Goal: Transaction & Acquisition: Book appointment/travel/reservation

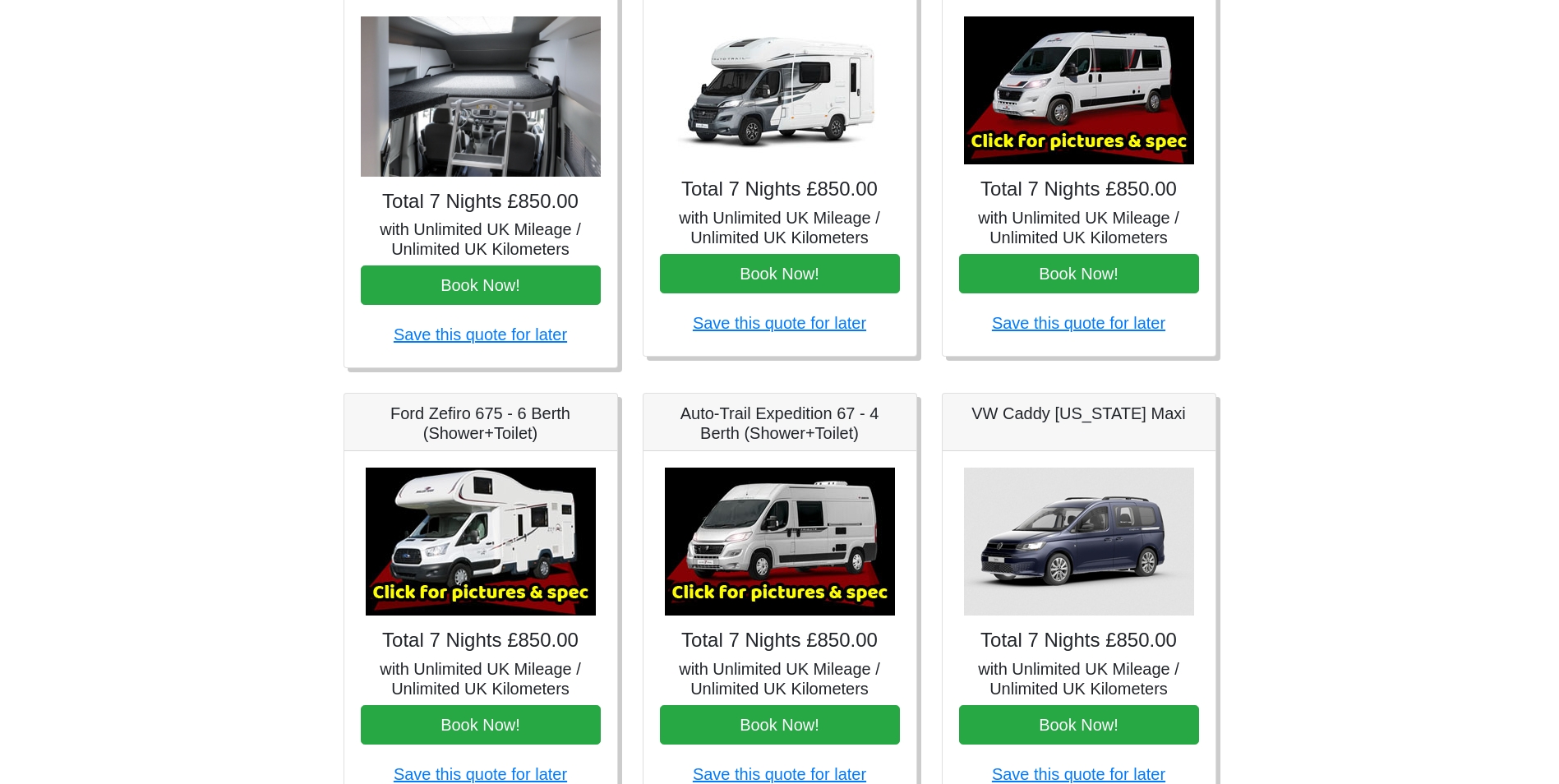
scroll to position [82, 0]
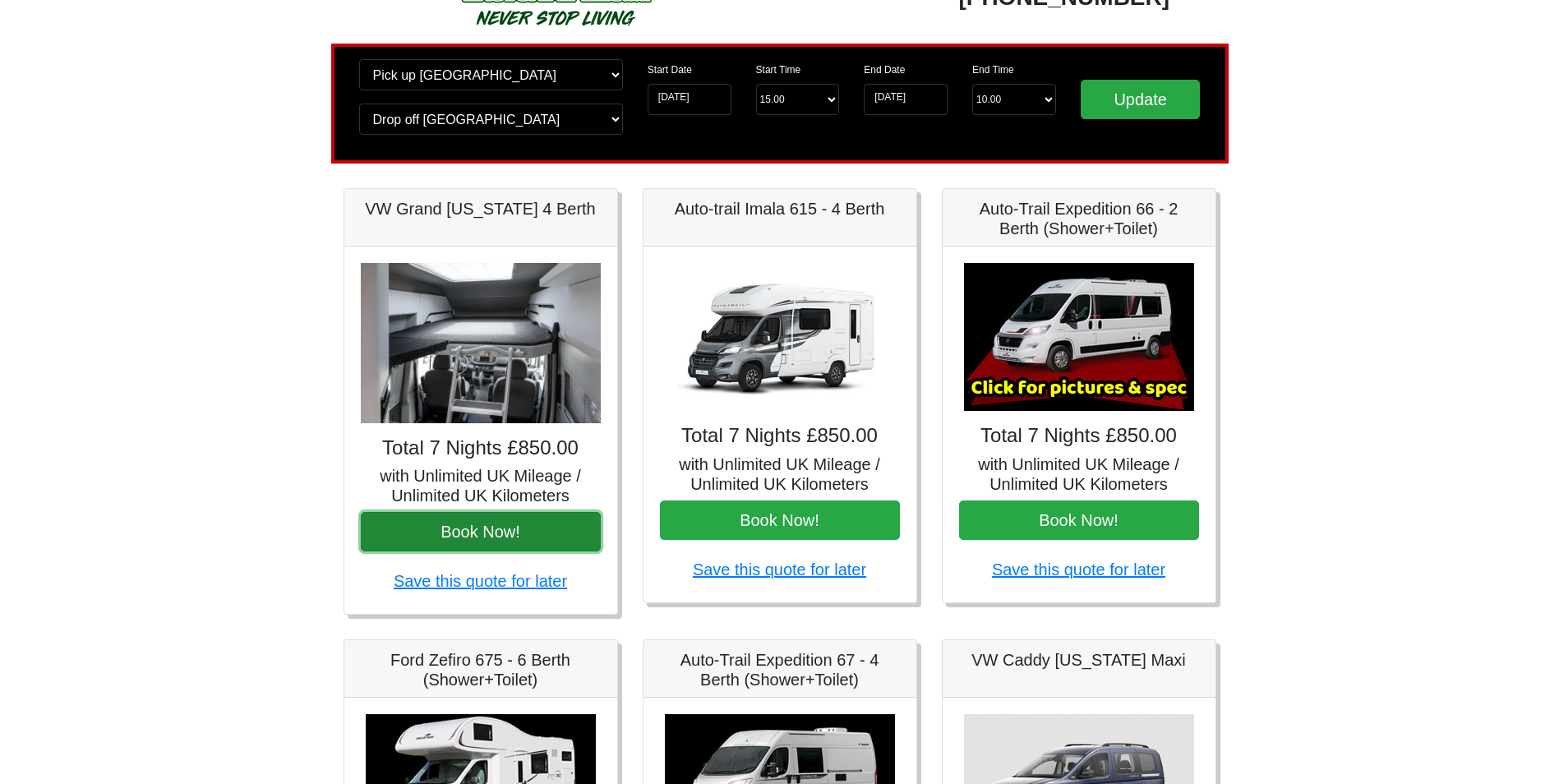
click at [517, 522] on button "Book Now!" at bounding box center [480, 531] width 240 height 39
click at [905, 99] on input "08-09-2026" at bounding box center [905, 99] width 84 height 31
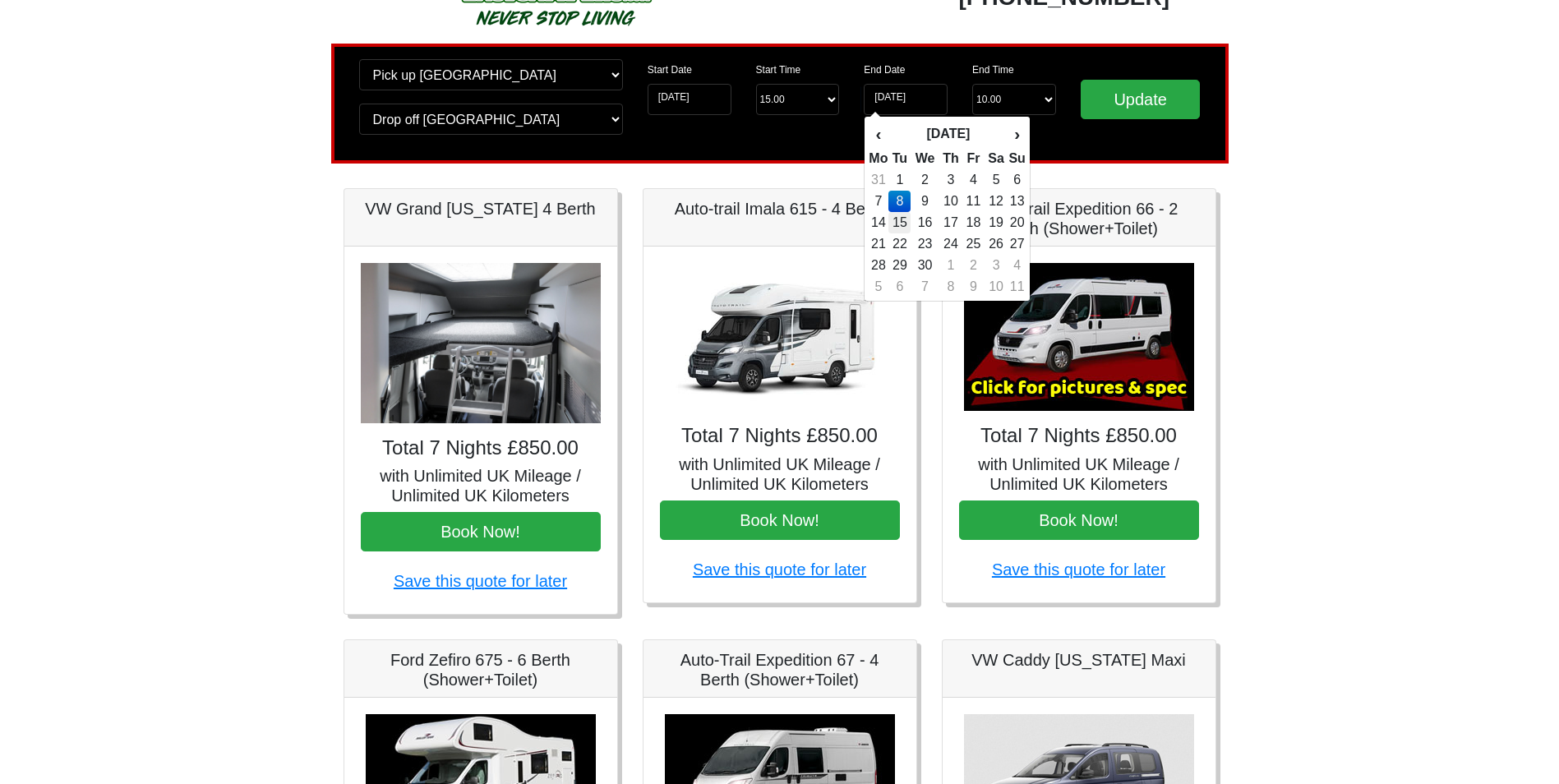
click at [900, 221] on td "15" at bounding box center [899, 223] width 23 height 22
type input "15-09-2026"
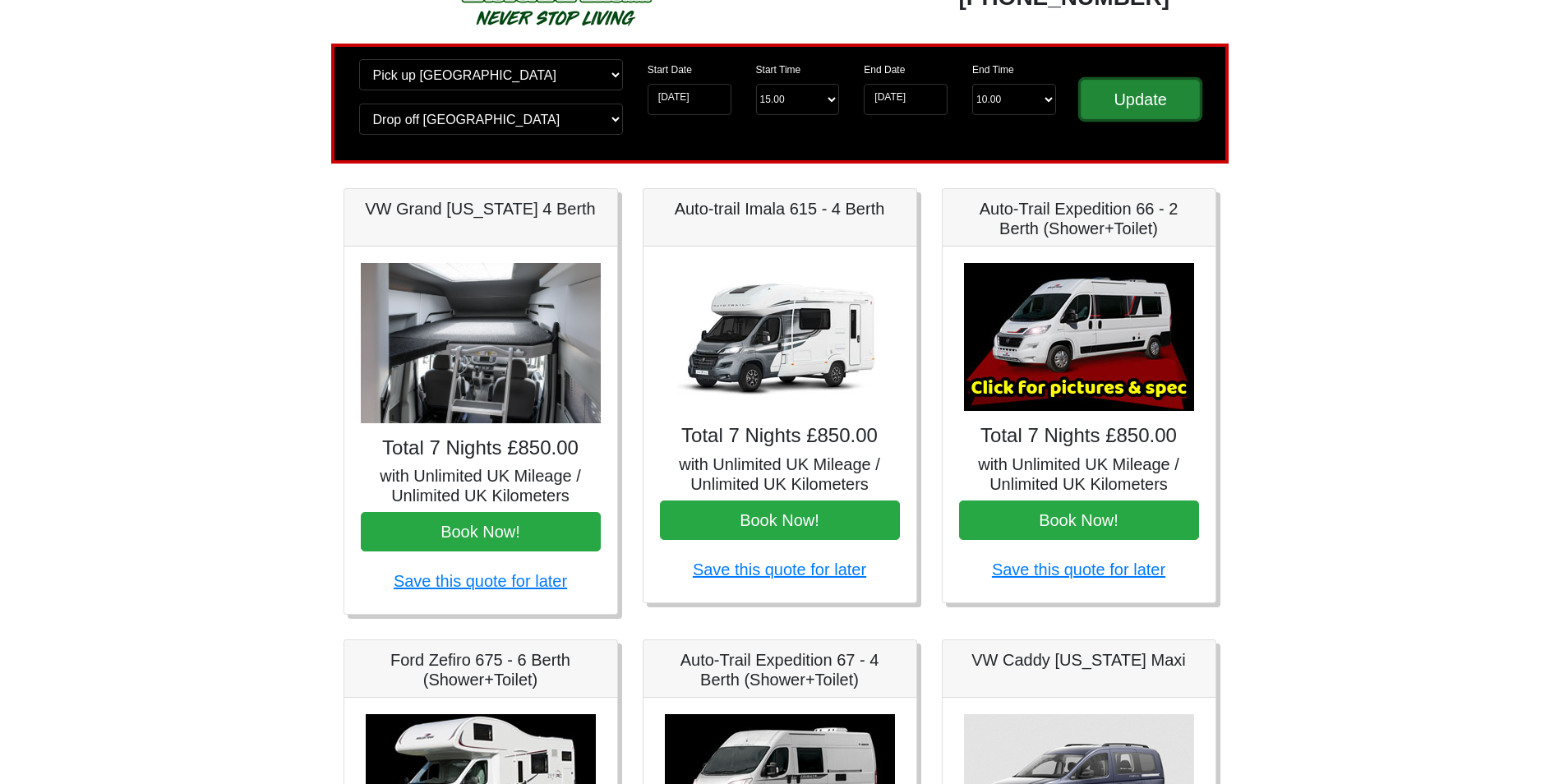
click at [1153, 110] on input "Update" at bounding box center [1140, 99] width 120 height 39
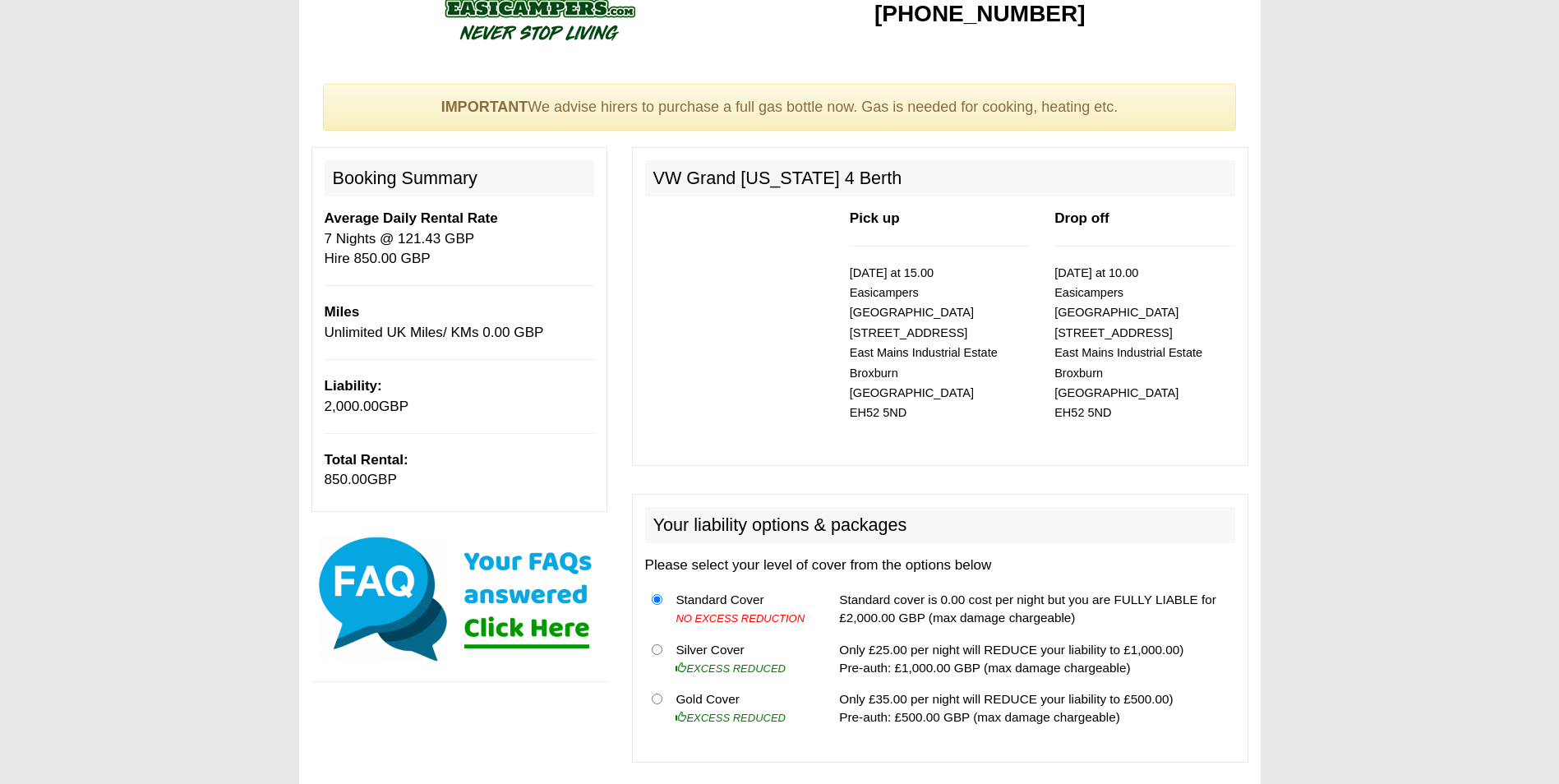
scroll to position [82, 0]
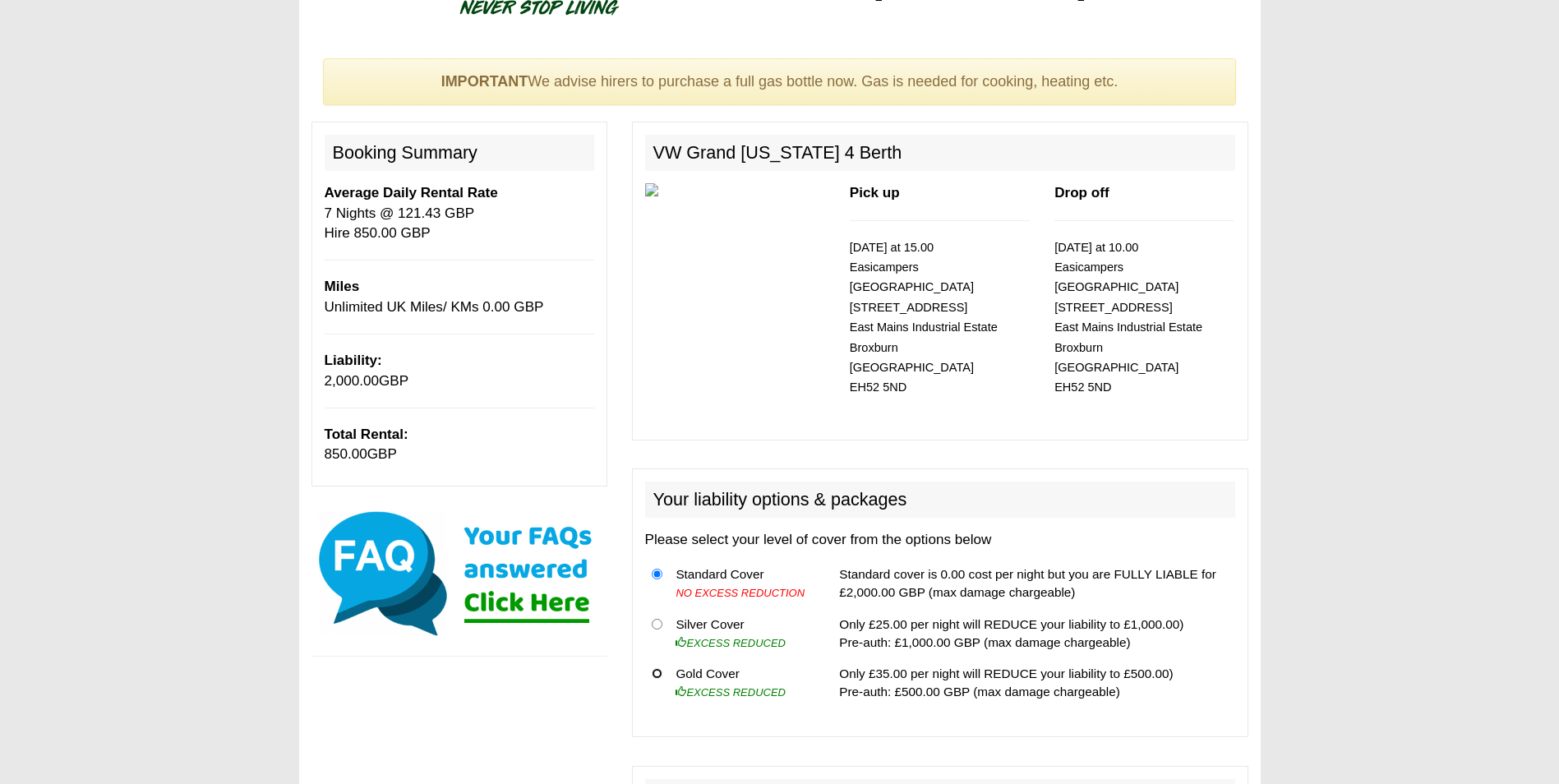
click at [658, 668] on input "radio" at bounding box center [657, 673] width 11 height 11
radio input "true"
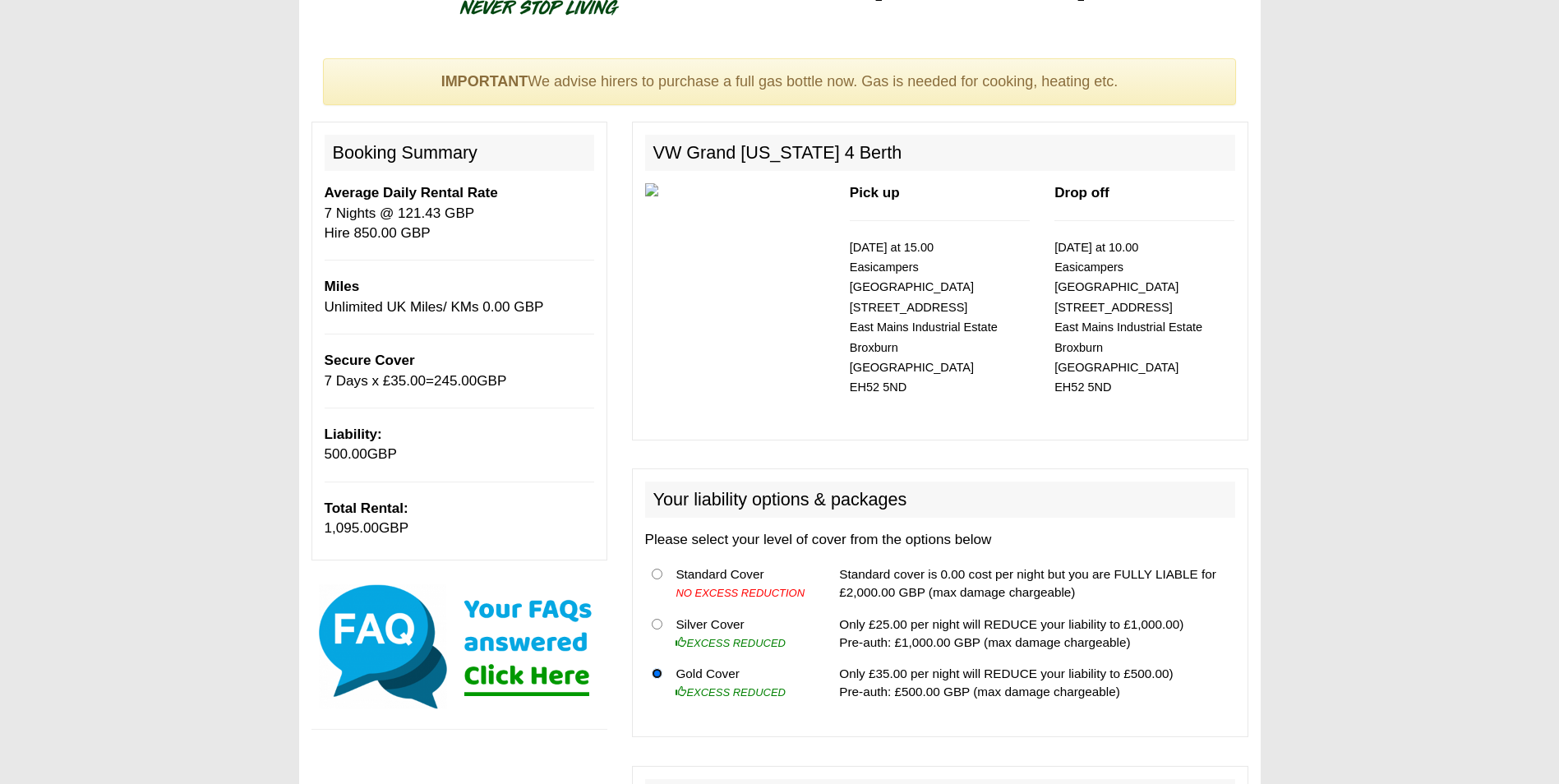
scroll to position [0, 0]
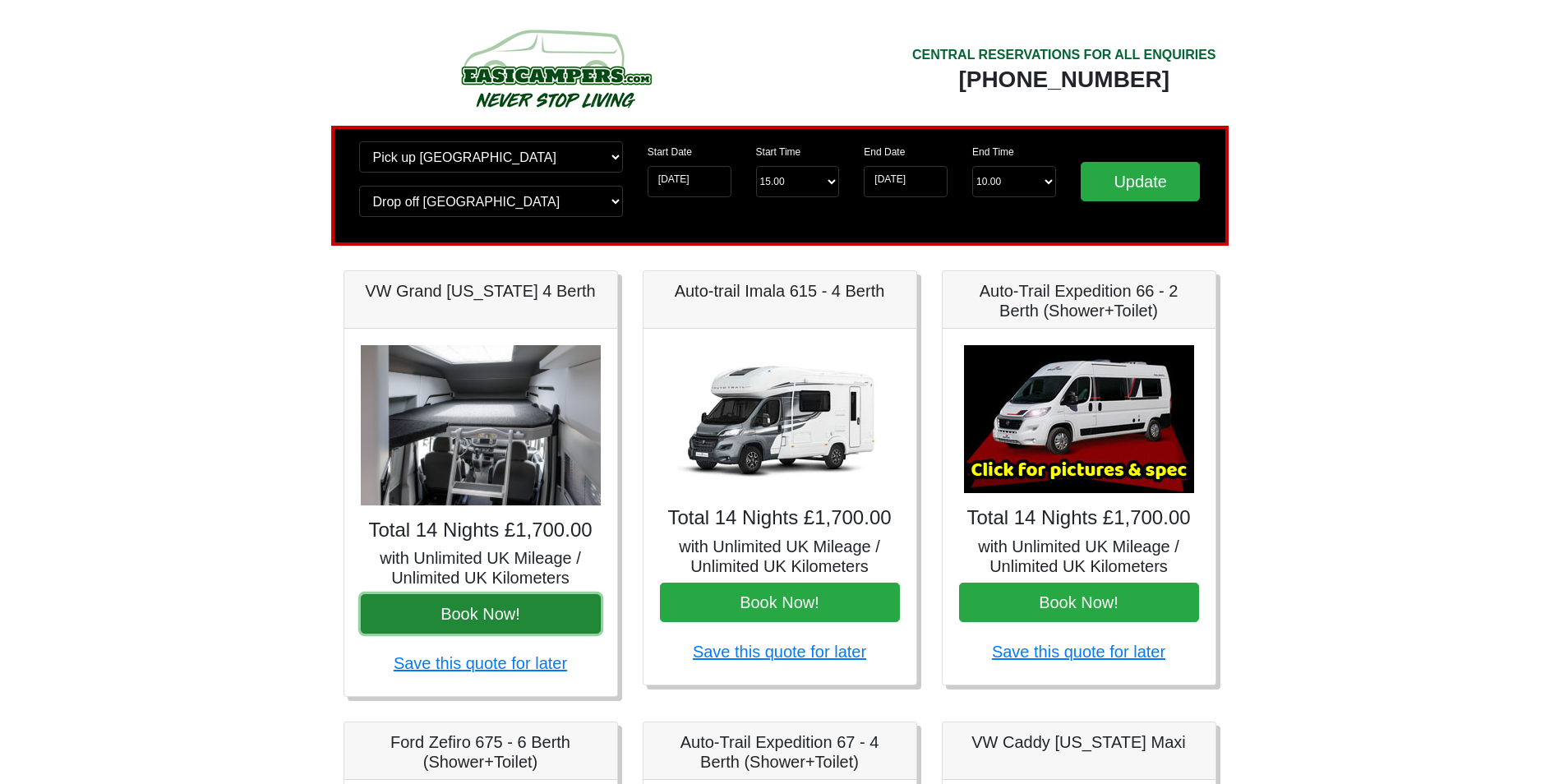
click at [468, 623] on button "Book Now!" at bounding box center [480, 613] width 240 height 39
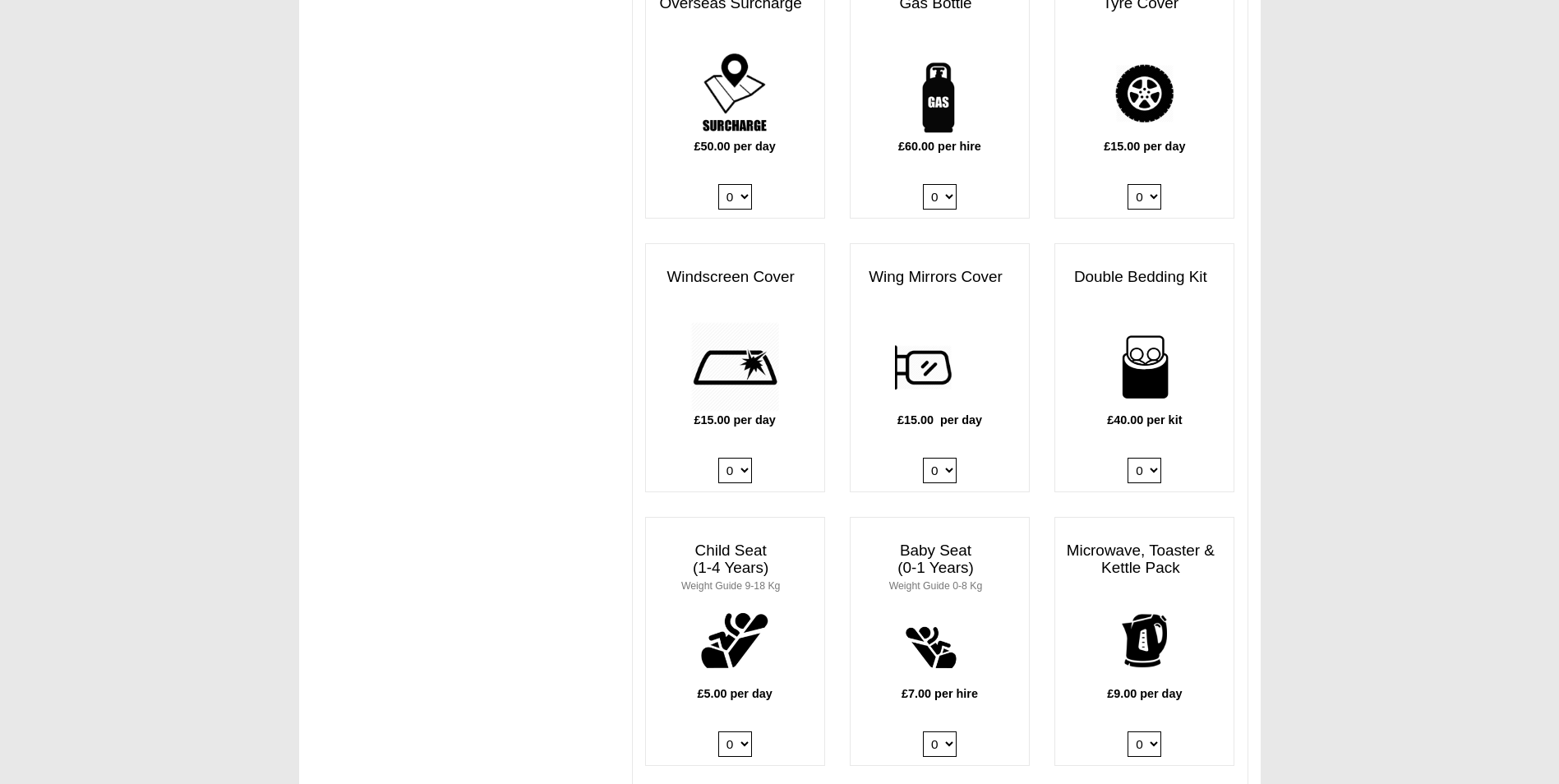
scroll to position [1478, 0]
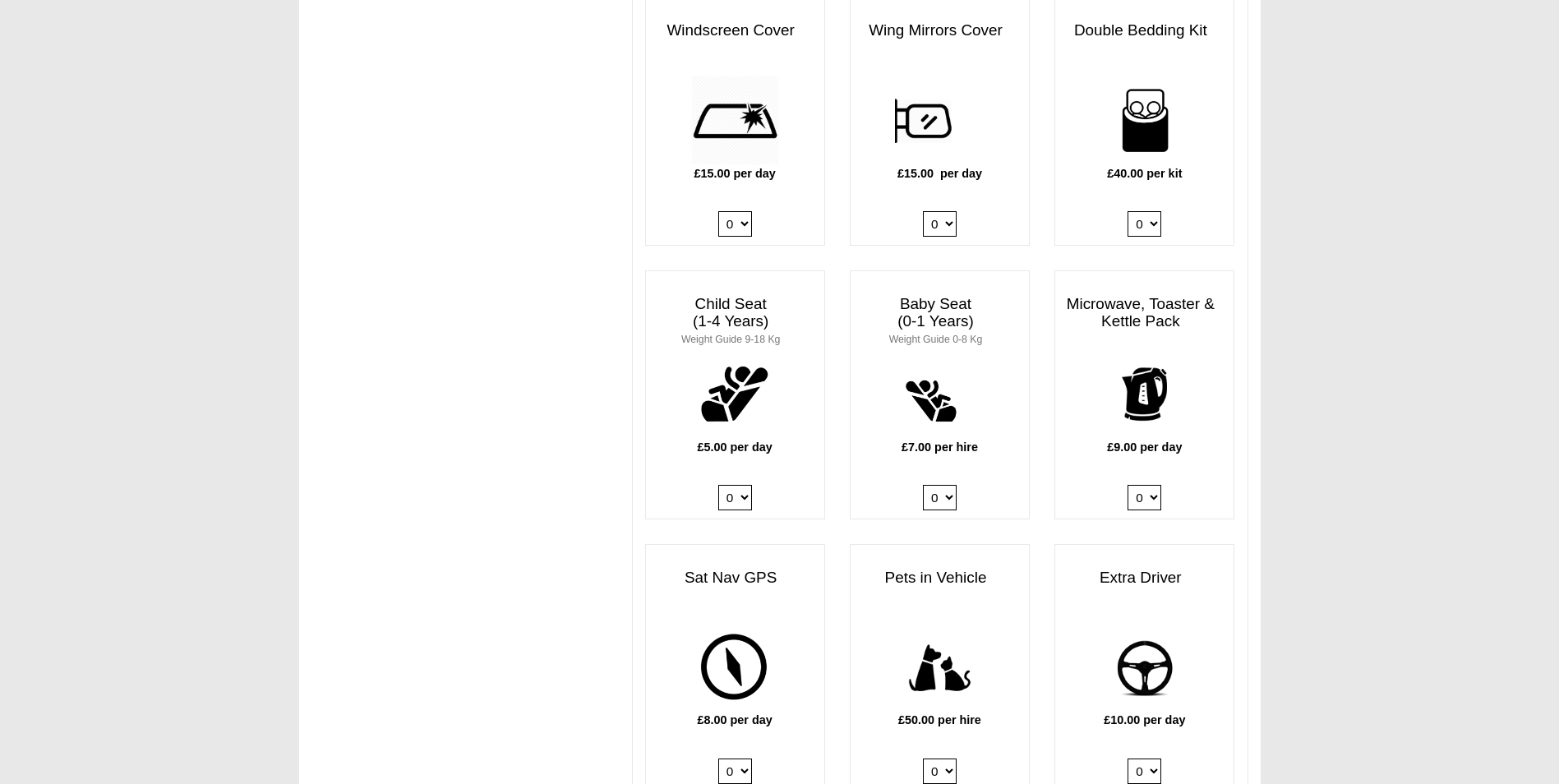
click at [1128, 484] on select "0 1" at bounding box center [1144, 497] width 33 height 25
select select "Kitchen Pack x QTY 1 @ 9.00 GBP per day."
click at [1127, 484] on select "0 1" at bounding box center [1144, 497] width 33 height 25
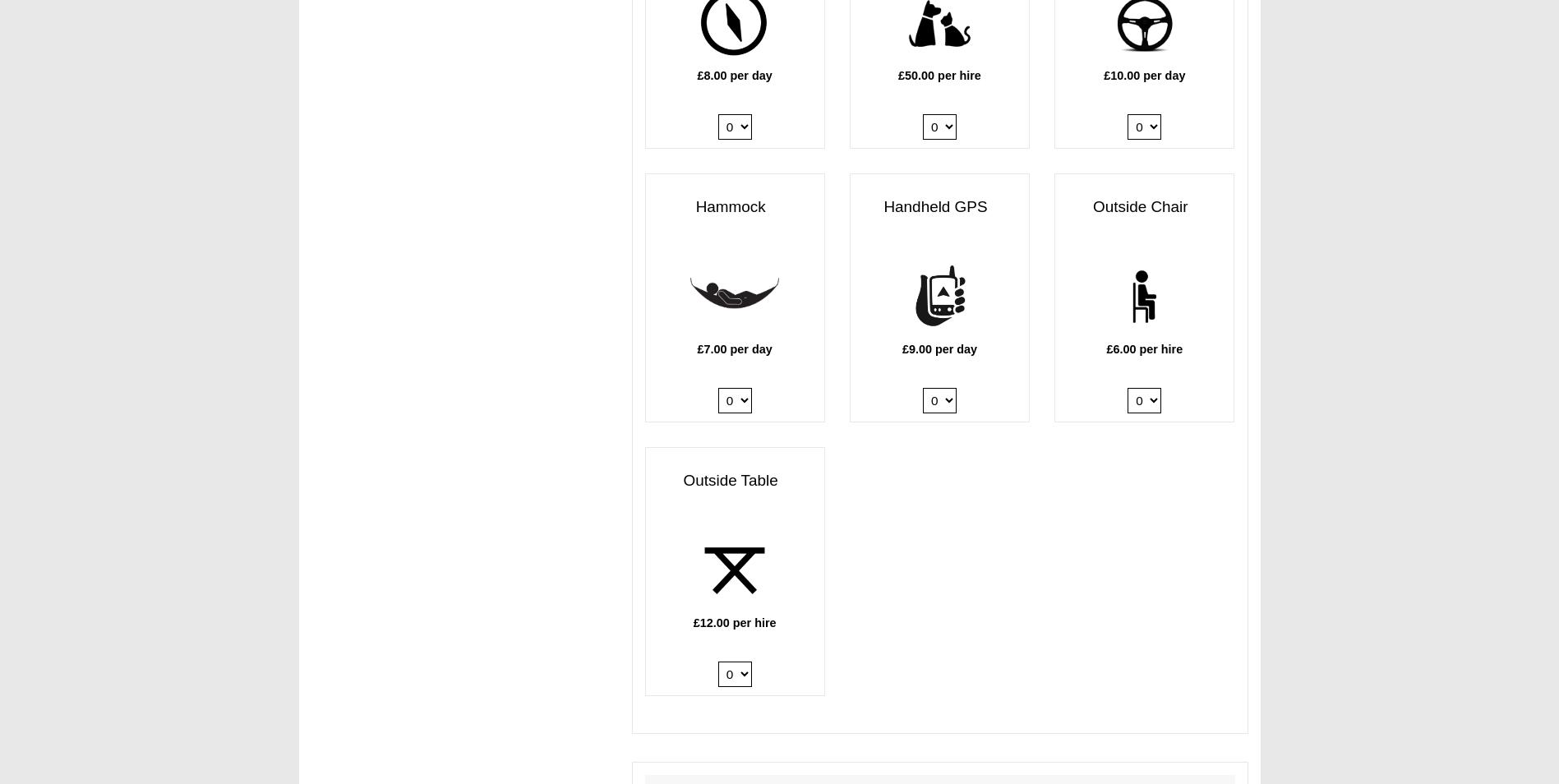
scroll to position [2136, 0]
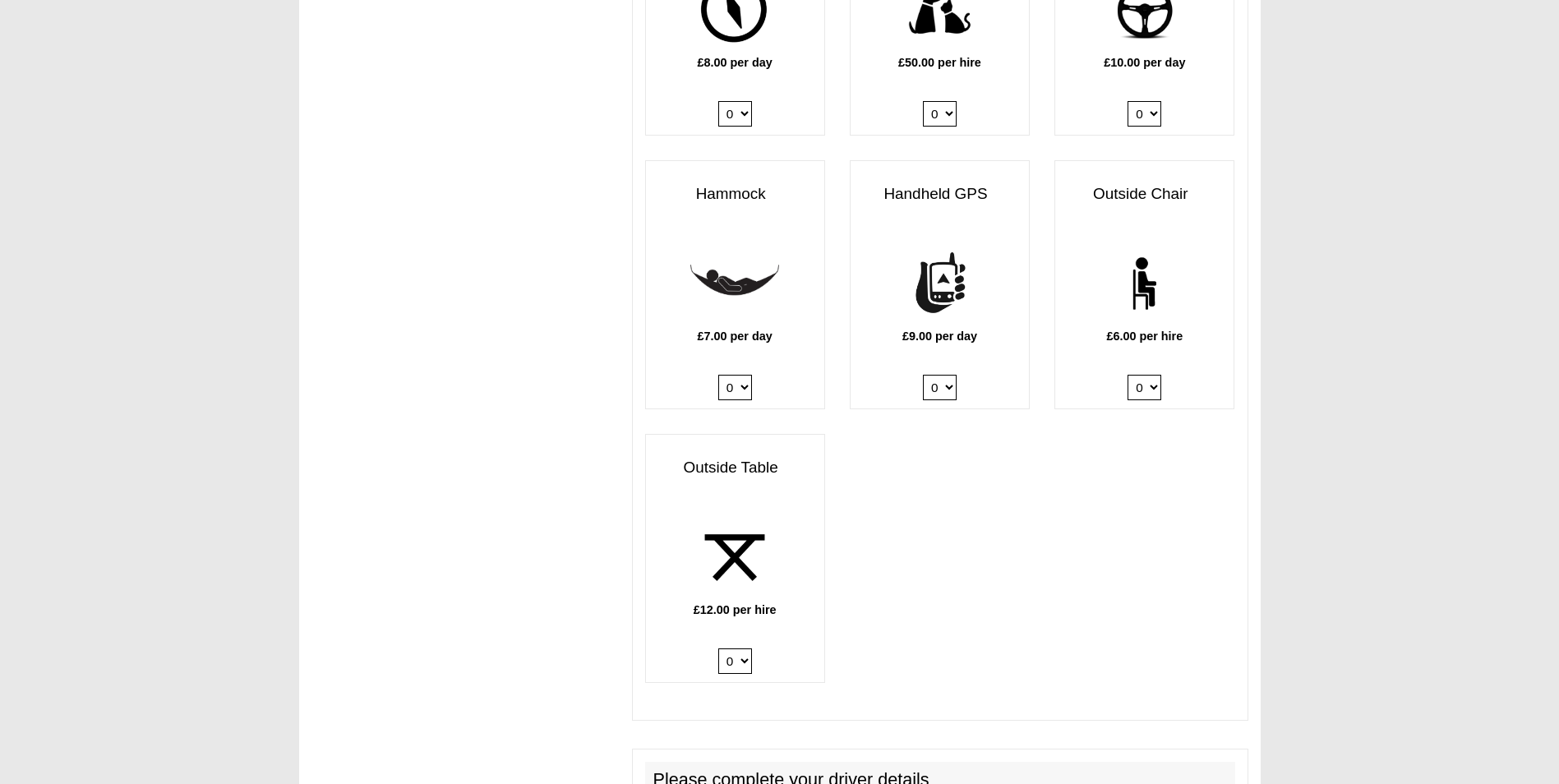
click at [1139, 375] on select "0 1 2 3 4 5 6" at bounding box center [1144, 387] width 33 height 25
select select "Outside Chair x QTY 2 @ 6.00 GBP per hire."
click at [1127, 375] on select "0 1 2 3 4 5 6" at bounding box center [1144, 387] width 33 height 25
click at [746, 648] on select "0 1 2" at bounding box center [735, 661] width 33 height 25
select select "Outside Table x QTY 1 @ 12.00 GBP per hire."
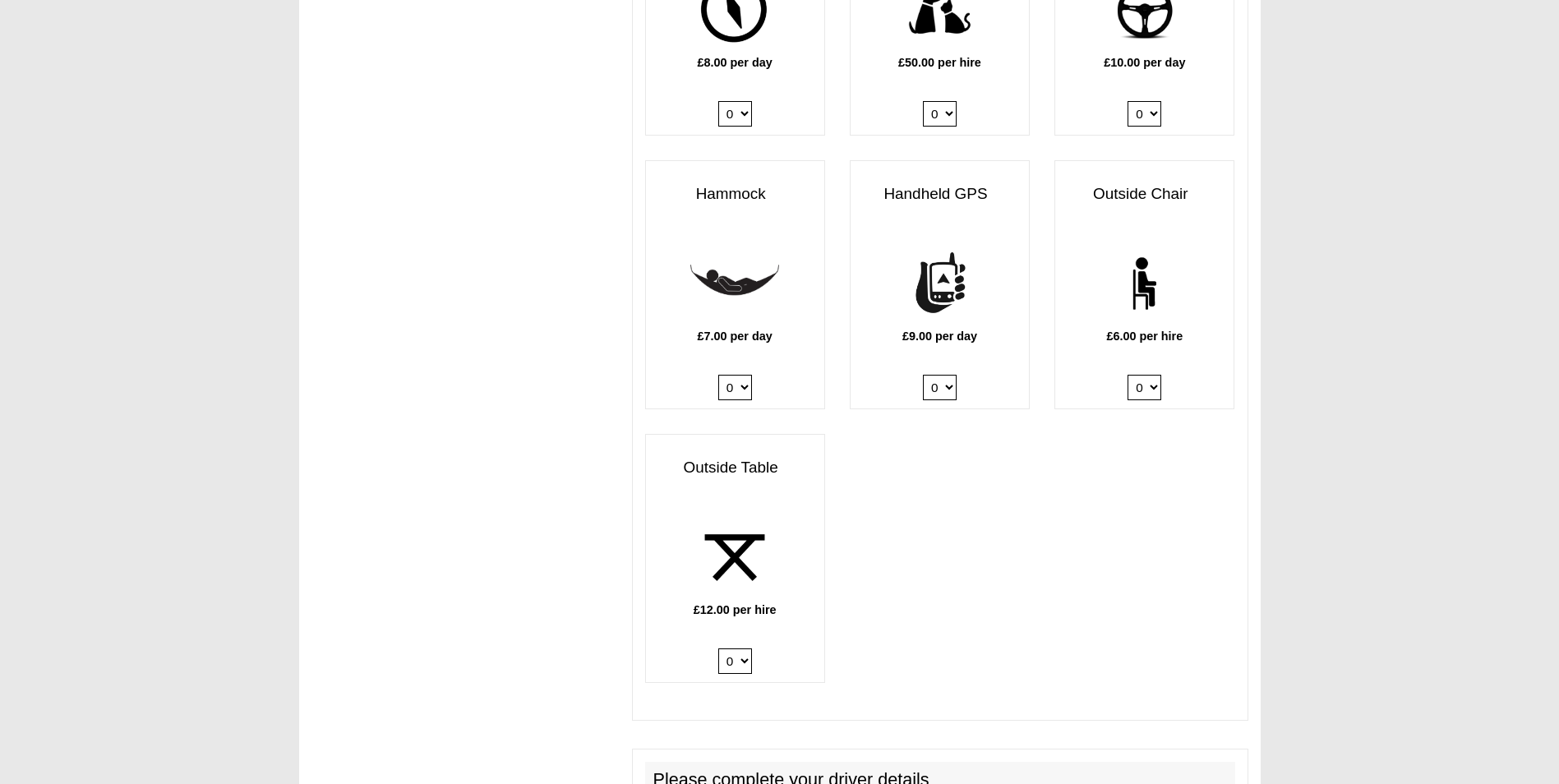
click at [718, 648] on select "0 1 2" at bounding box center [735, 661] width 33 height 25
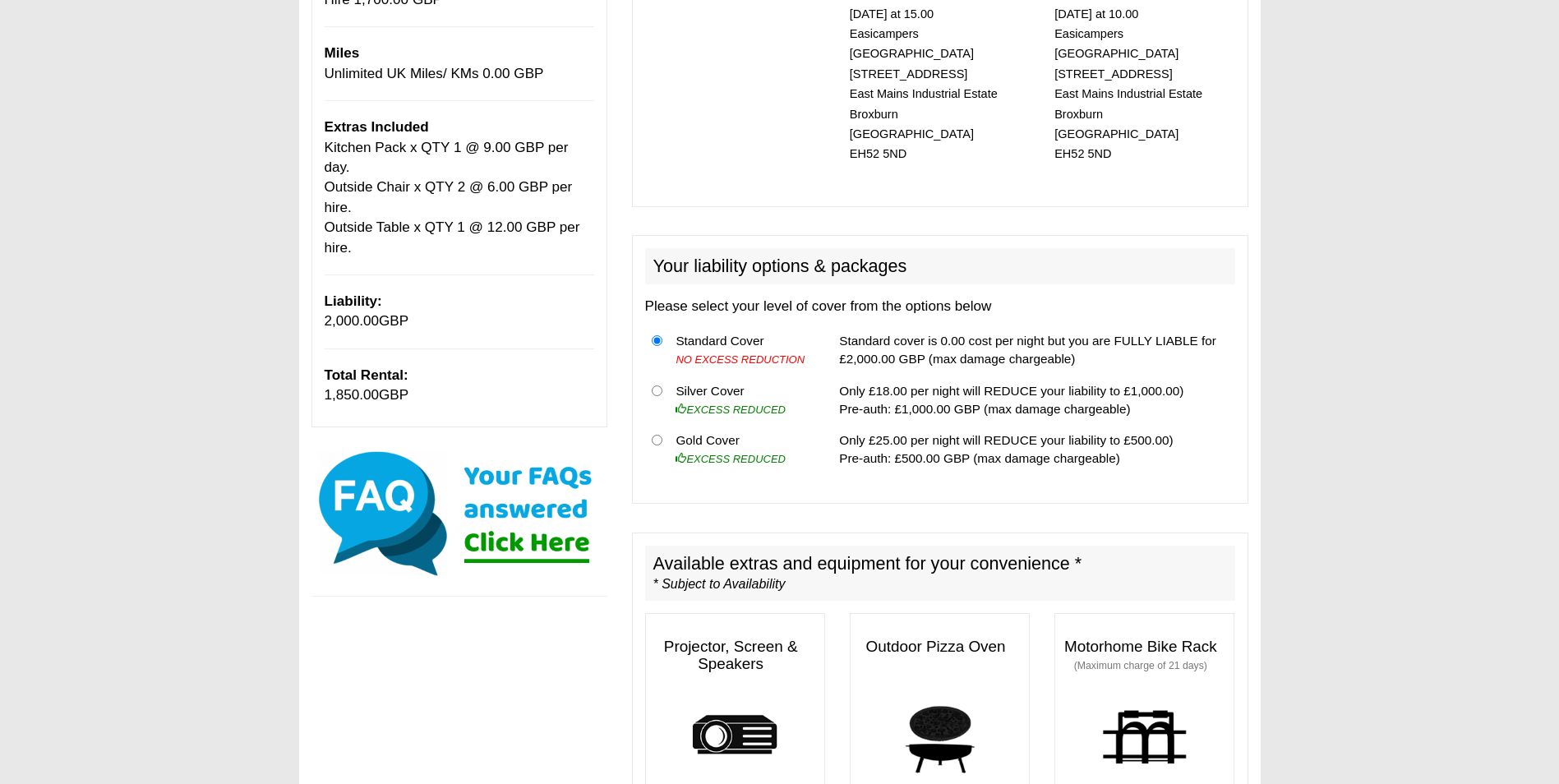
scroll to position [329, 0]
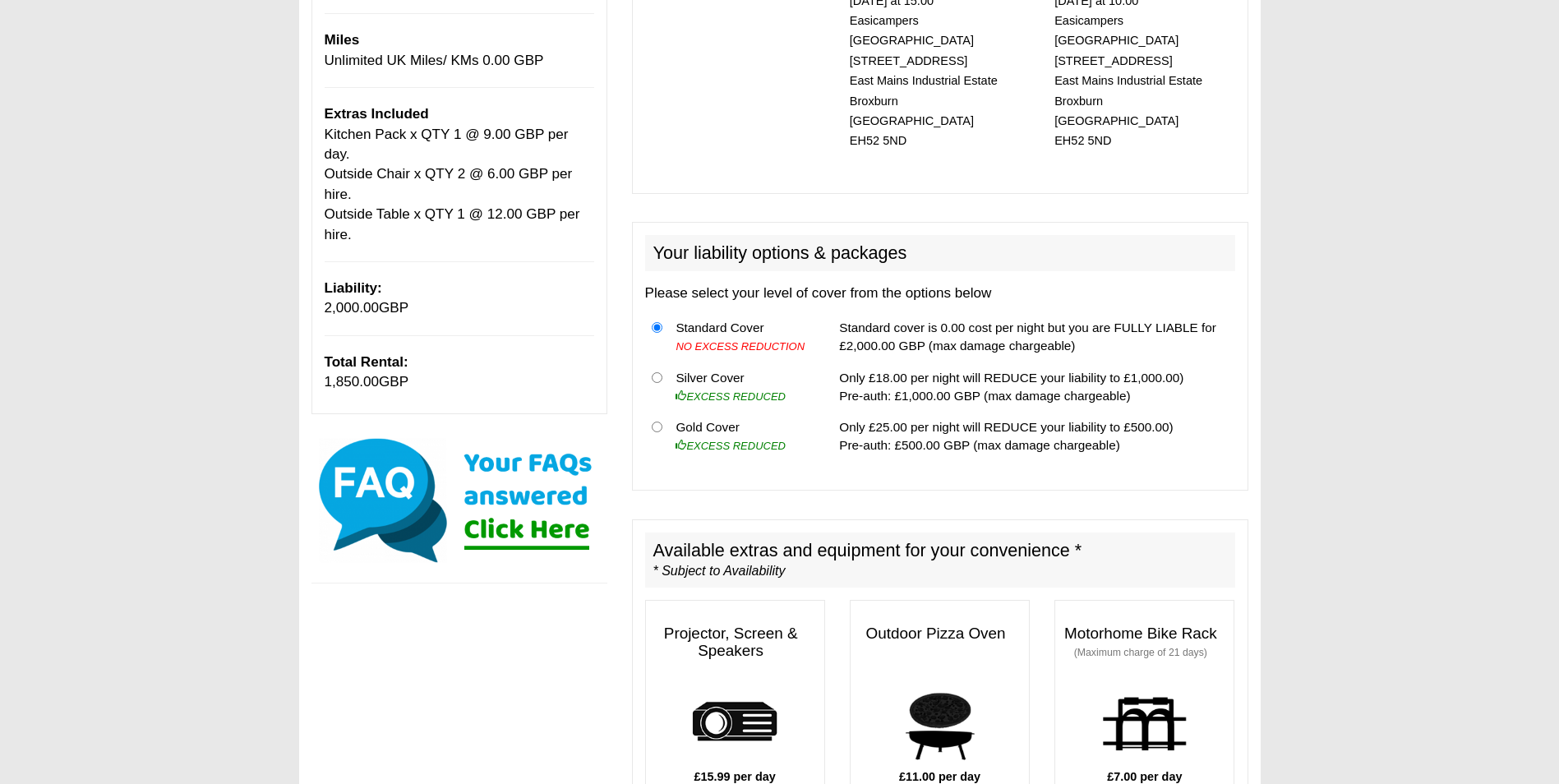
click at [695, 418] on td "Gold Cover EXCESS REDUCED" at bounding box center [741, 436] width 146 height 49
click at [657, 422] on input "radio" at bounding box center [657, 427] width 11 height 11
radio input "true"
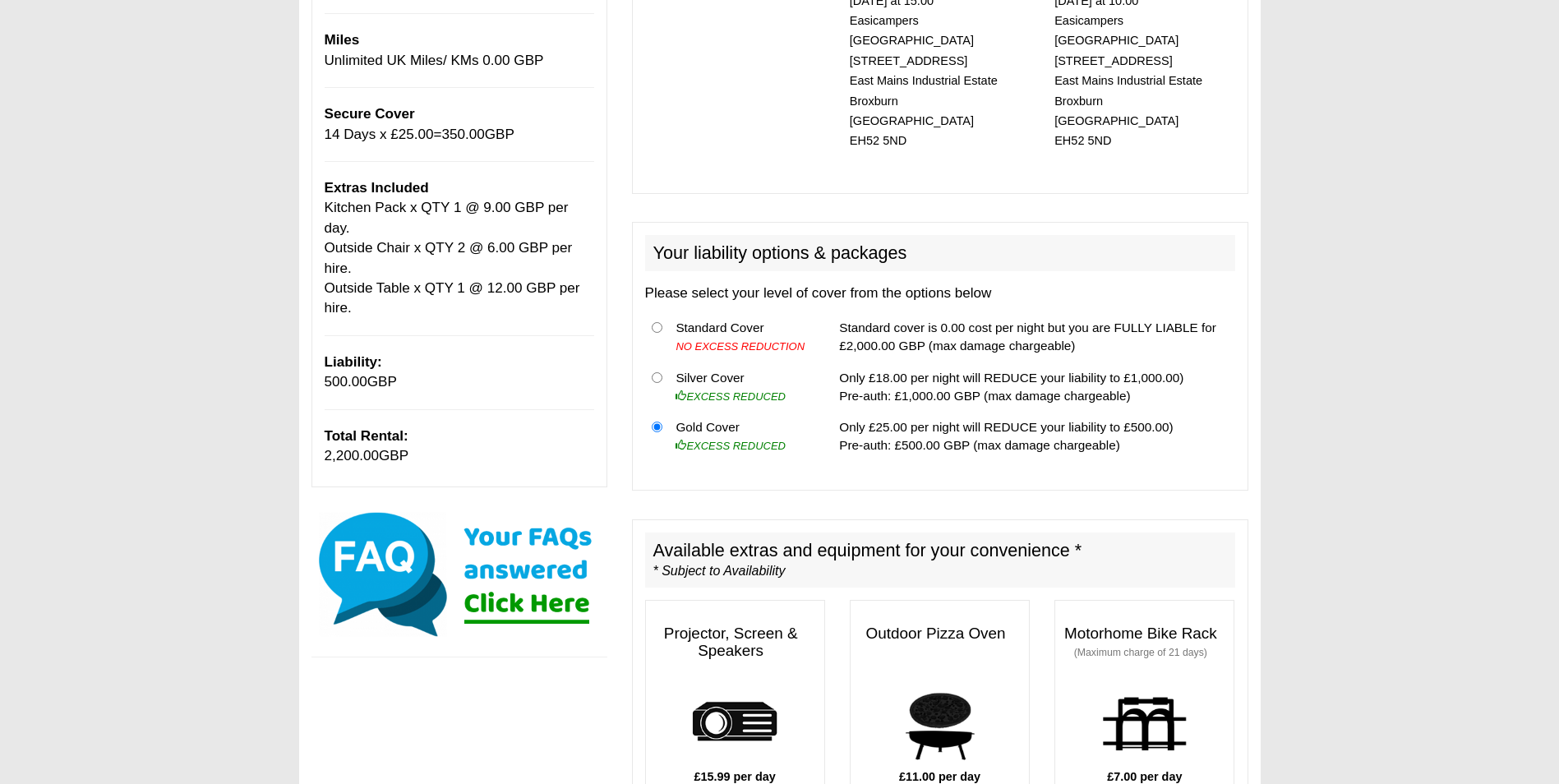
click at [662, 312] on th at bounding box center [657, 337] width 24 height 50
click at [661, 322] on input "radio" at bounding box center [657, 327] width 11 height 11
radio input "true"
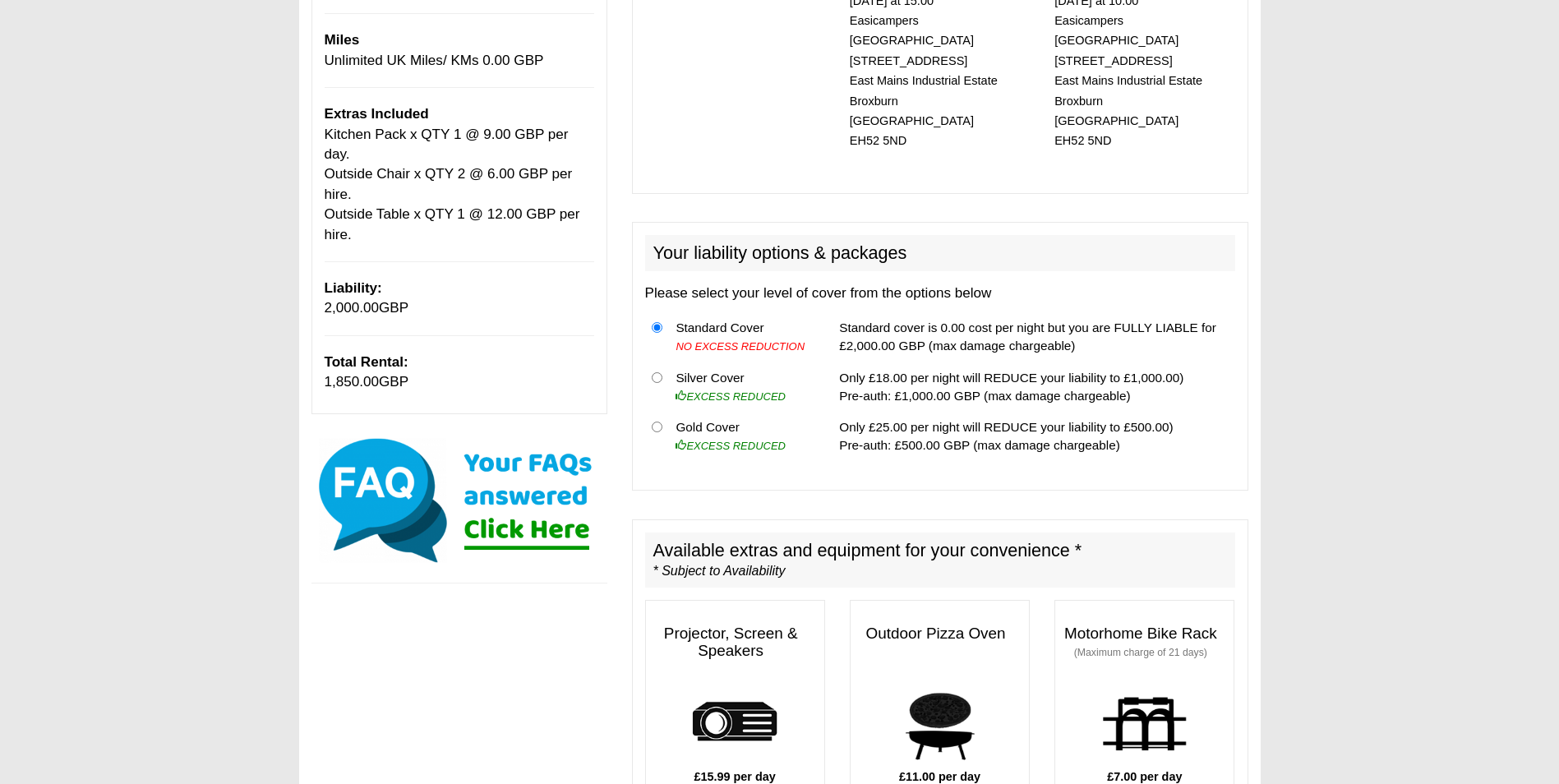
click at [662, 412] on th at bounding box center [657, 436] width 24 height 49
click at [658, 422] on input "radio" at bounding box center [657, 427] width 11 height 11
radio input "true"
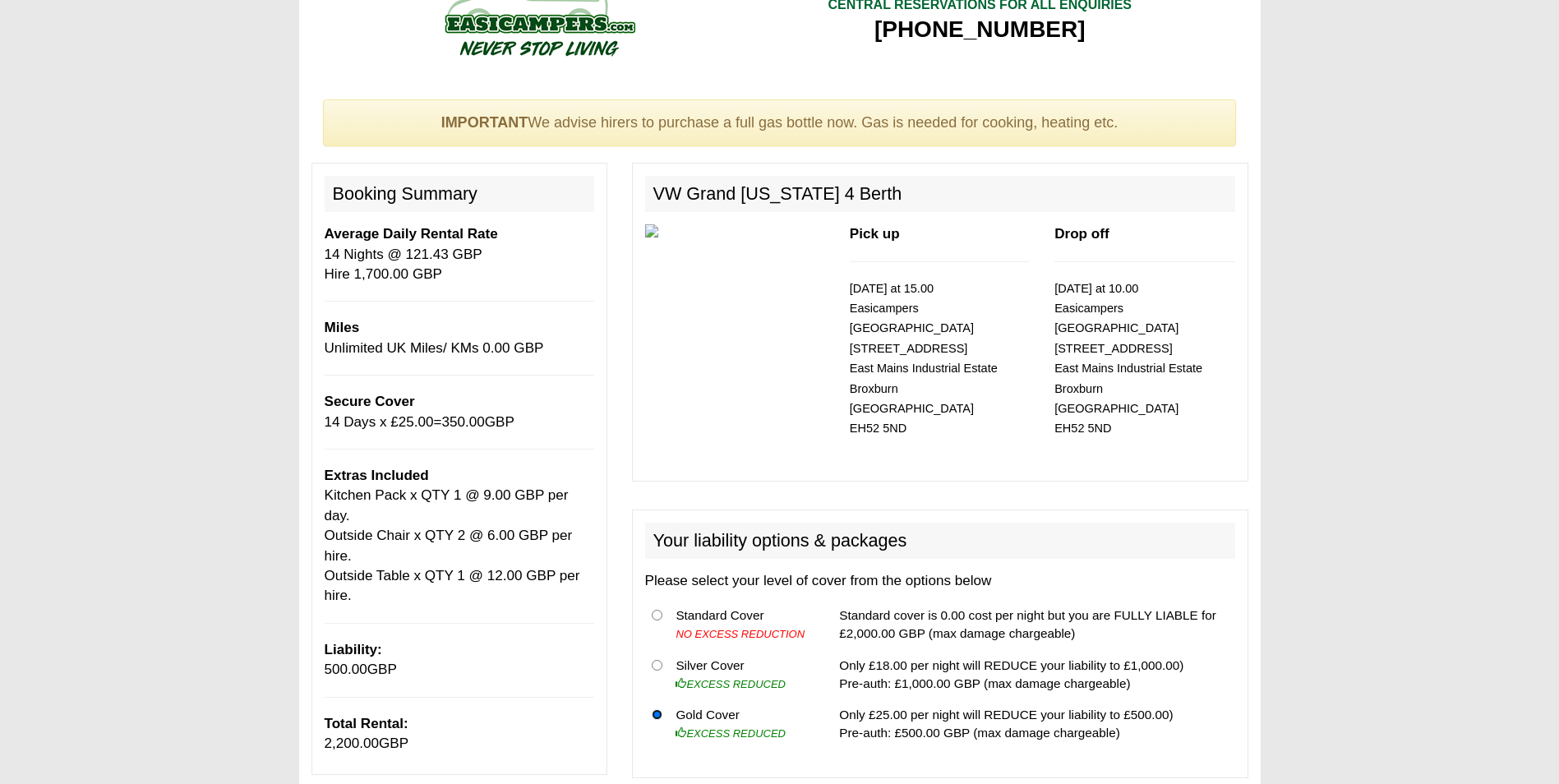
scroll to position [0, 0]
